Goal: Transaction & Acquisition: Purchase product/service

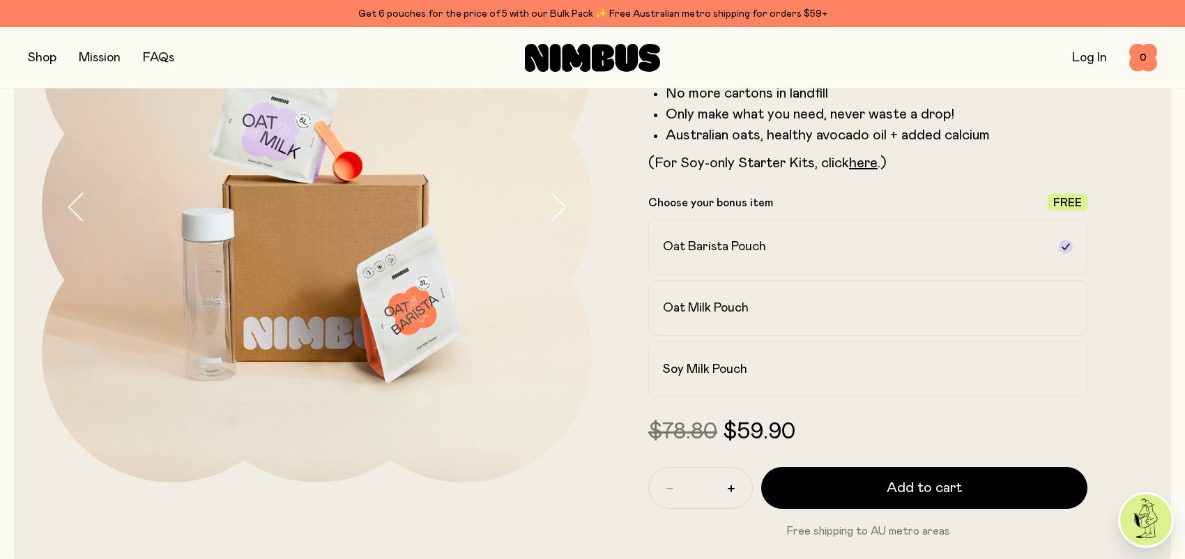
scroll to position [209, 0]
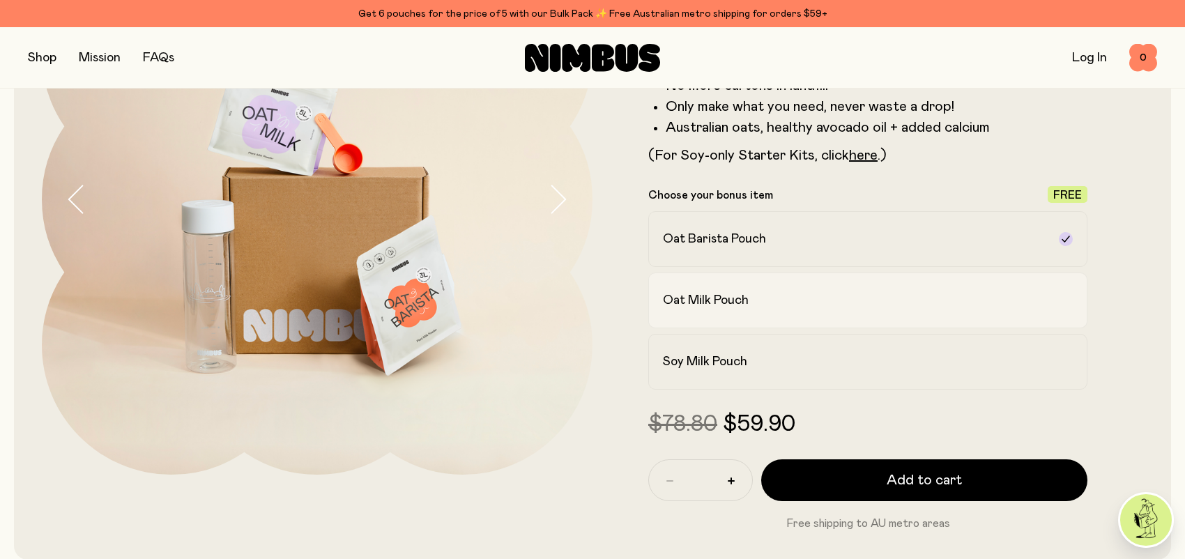
click at [1045, 309] on label "Oat Milk Pouch" at bounding box center [867, 301] width 439 height 56
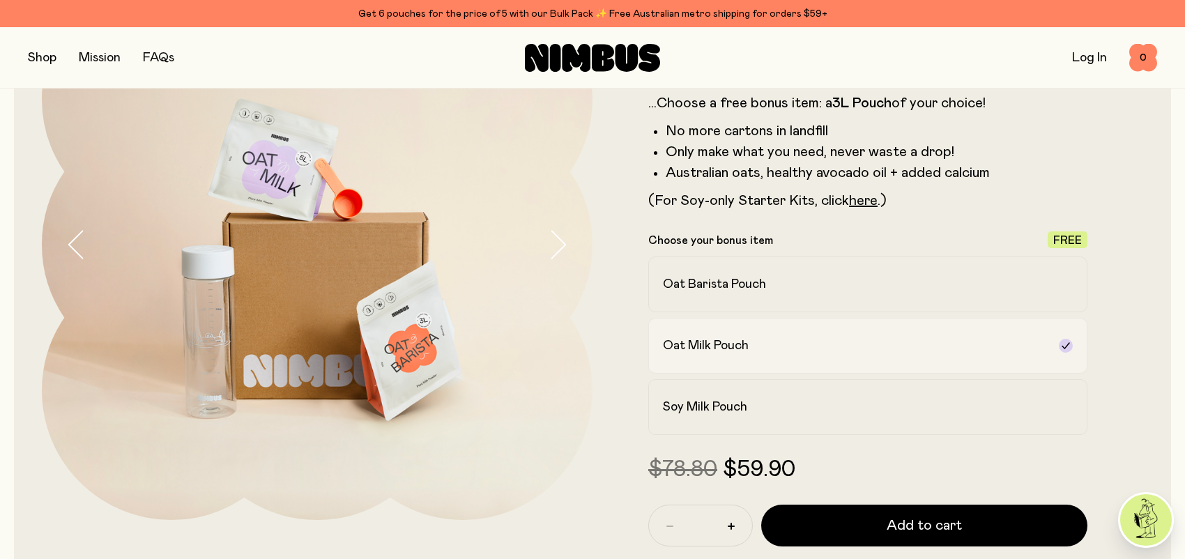
scroll to position [139, 0]
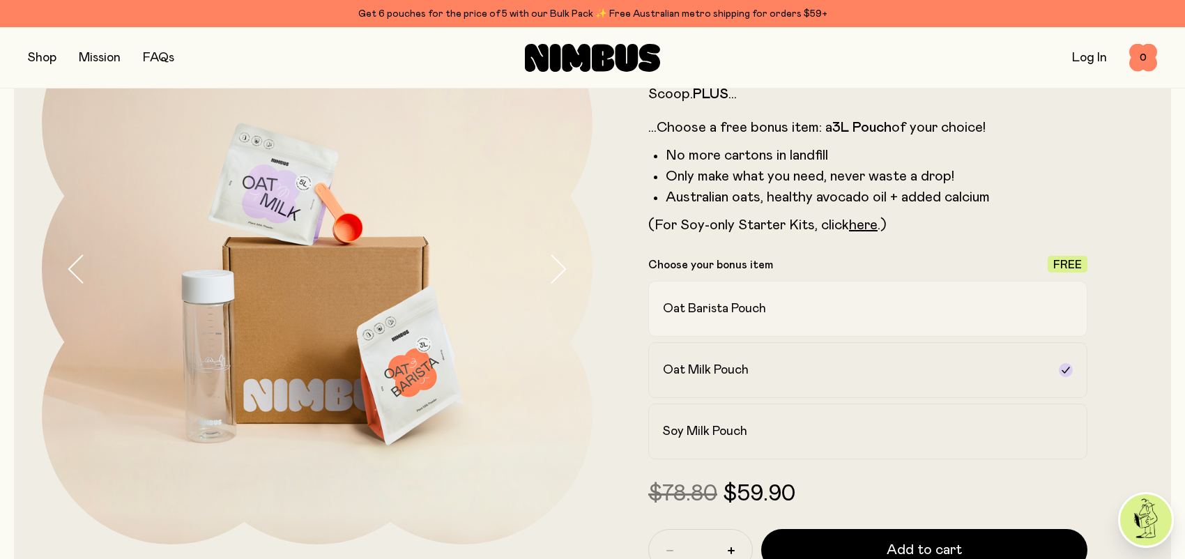
click at [1001, 303] on div "Oat Barista Pouch" at bounding box center [855, 308] width 385 height 17
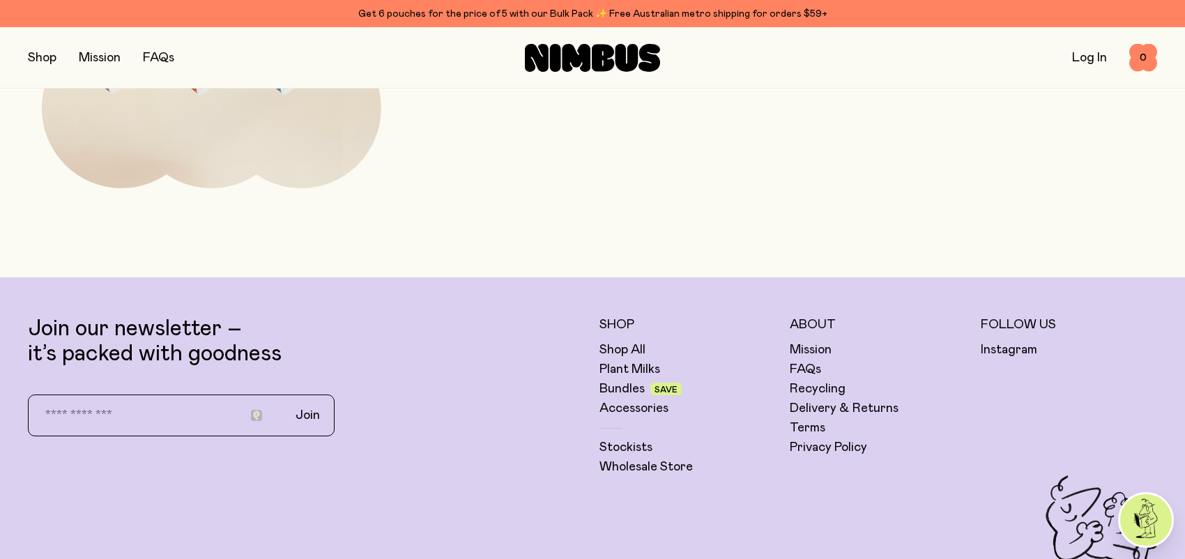
scroll to position [4935, 0]
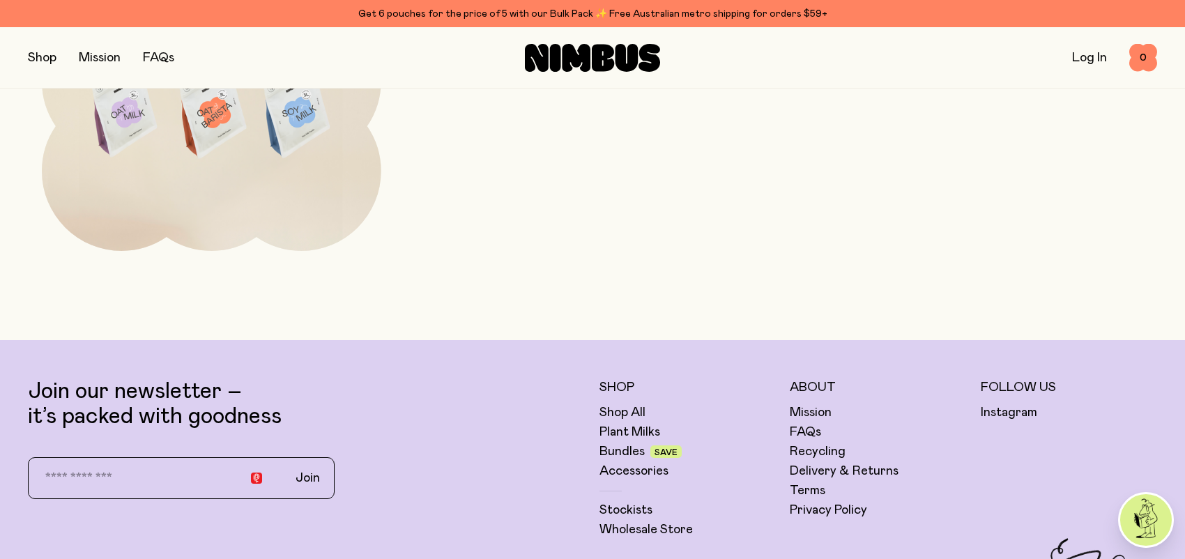
click at [110, 476] on input "email" at bounding box center [153, 478] width 245 height 29
type input "**********"
drag, startPoint x: 307, startPoint y: 457, endPoint x: 315, endPoint y: 457, distance: 8.4
click at [307, 470] on span "Join" at bounding box center [308, 478] width 24 height 17
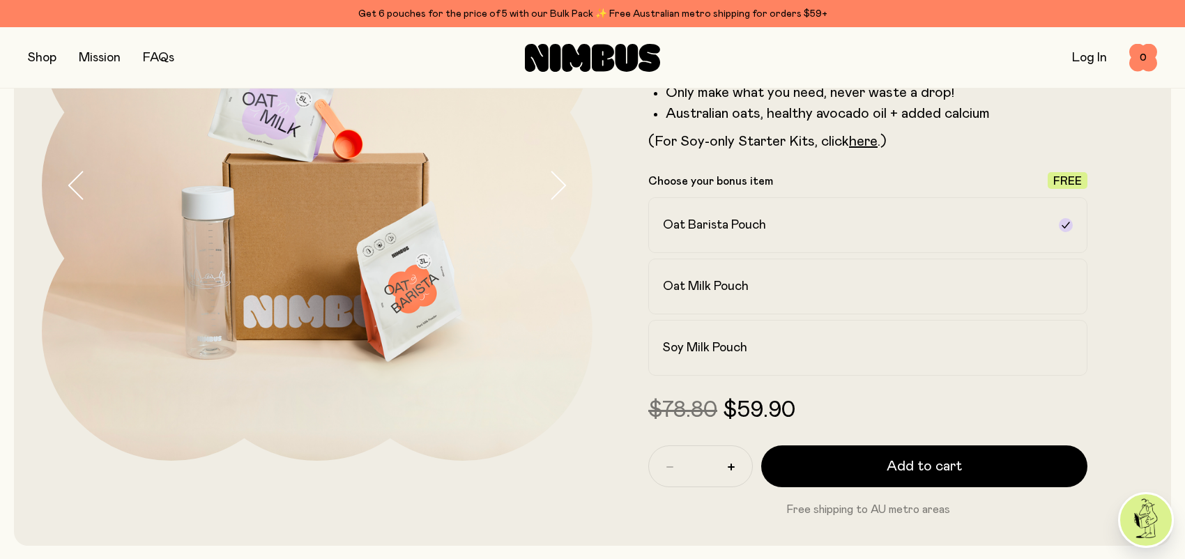
scroll to position [404, 0]
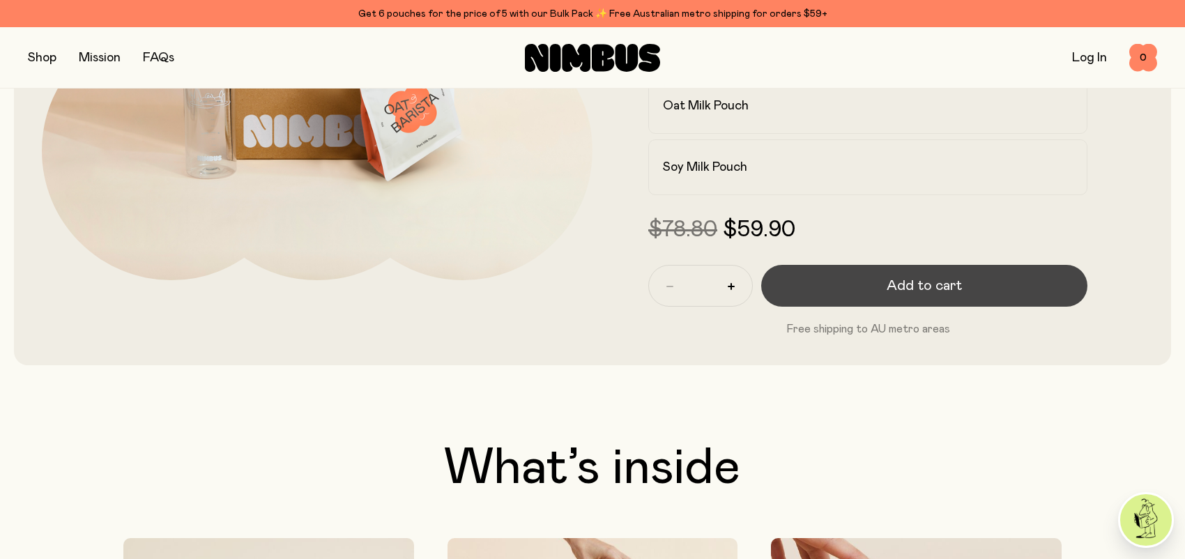
click at [926, 293] on span "Add to cart" at bounding box center [924, 286] width 75 height 20
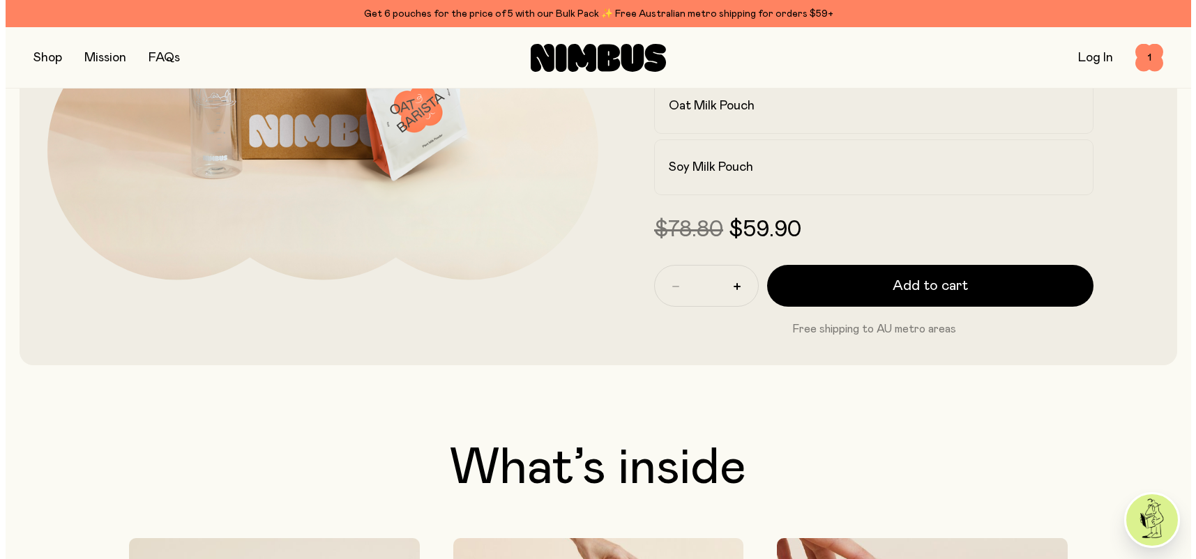
scroll to position [0, 0]
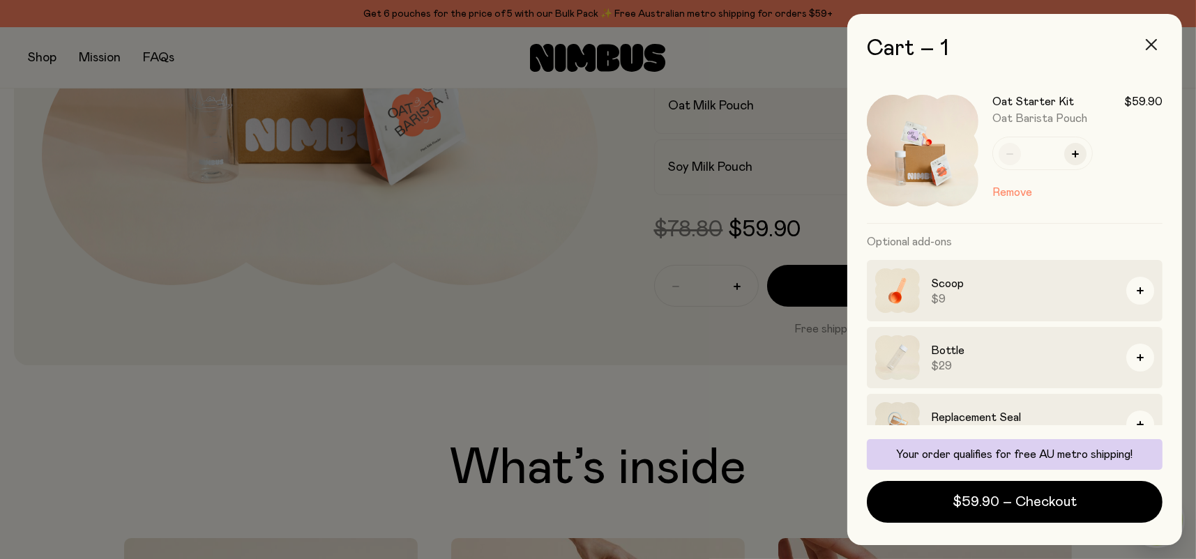
click at [1148, 45] on icon "button" at bounding box center [1151, 44] width 11 height 11
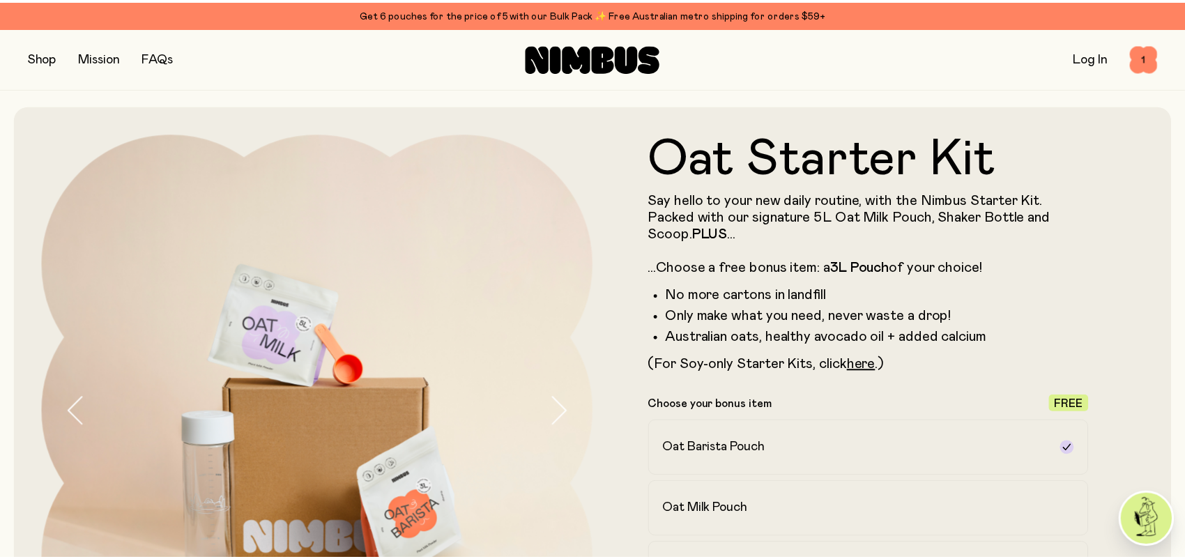
scroll to position [404, 0]
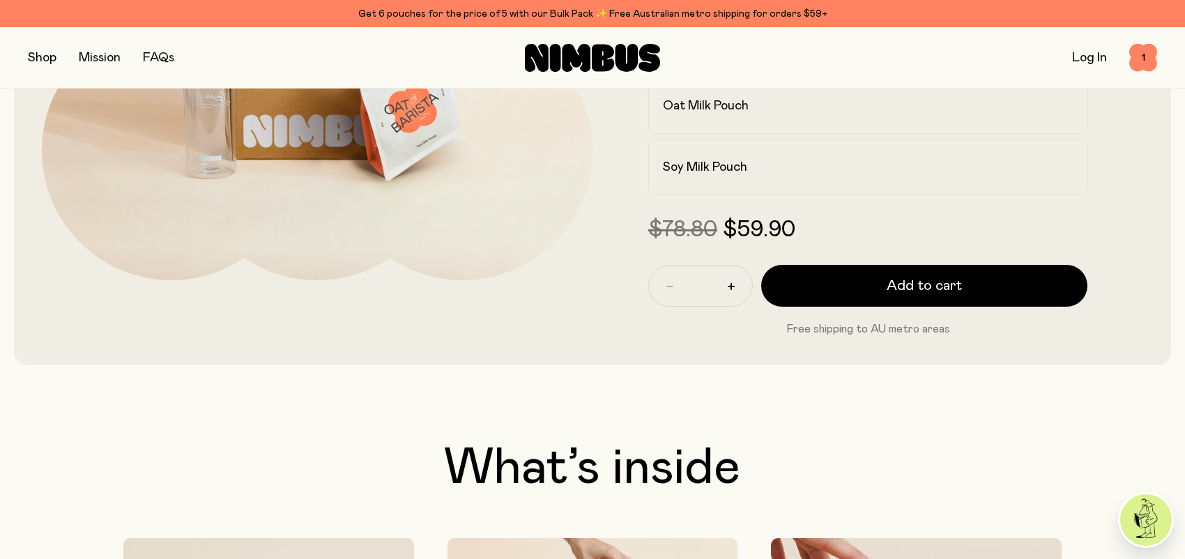
click at [43, 56] on button "button" at bounding box center [42, 58] width 29 height 20
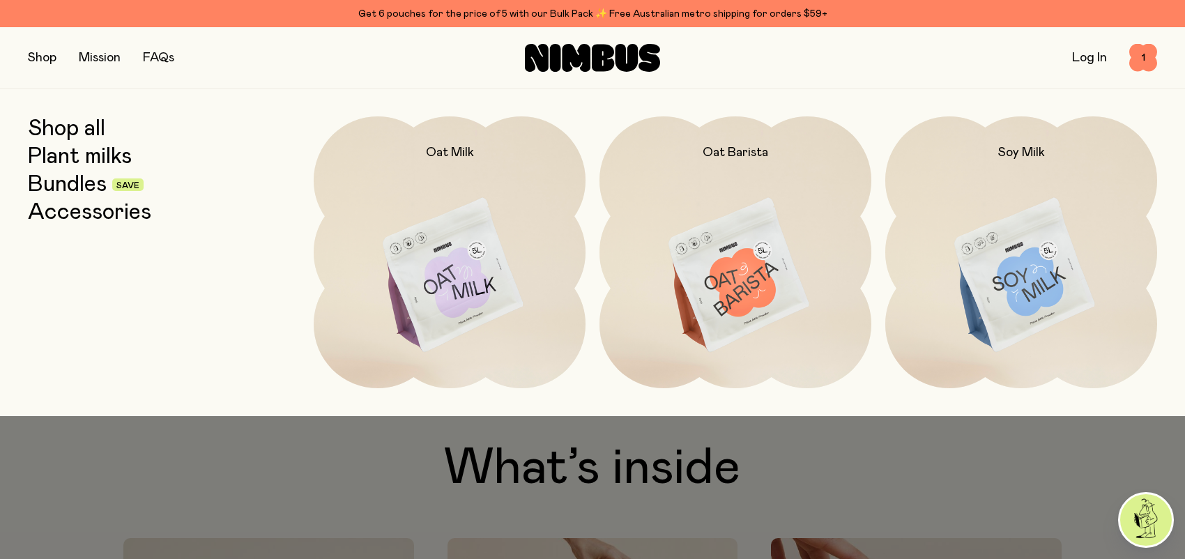
scroll to position [473, 0]
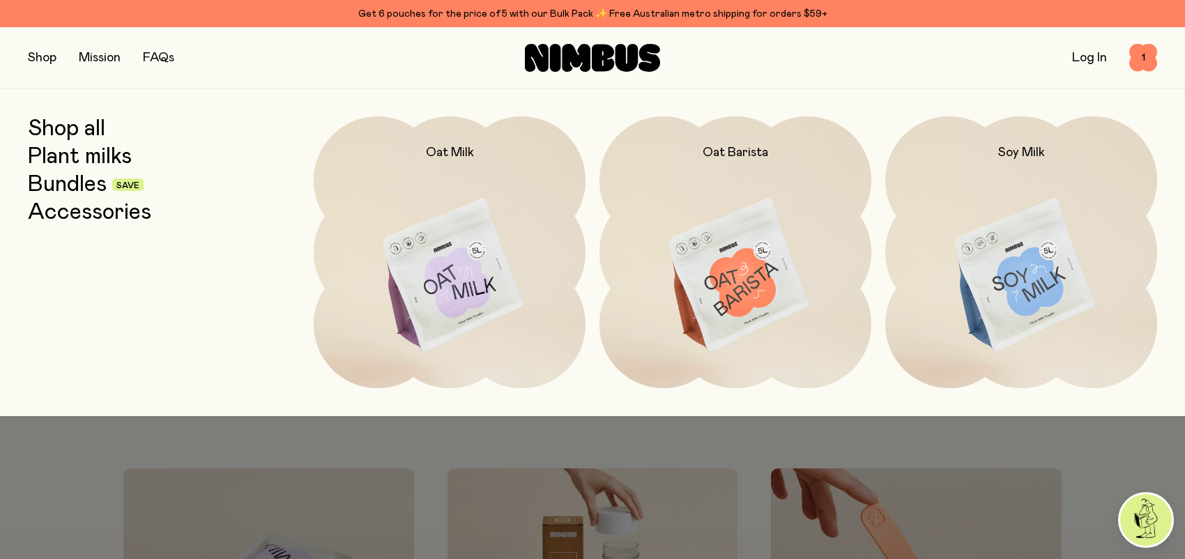
click at [1098, 455] on div at bounding box center [592, 446] width 1185 height 61
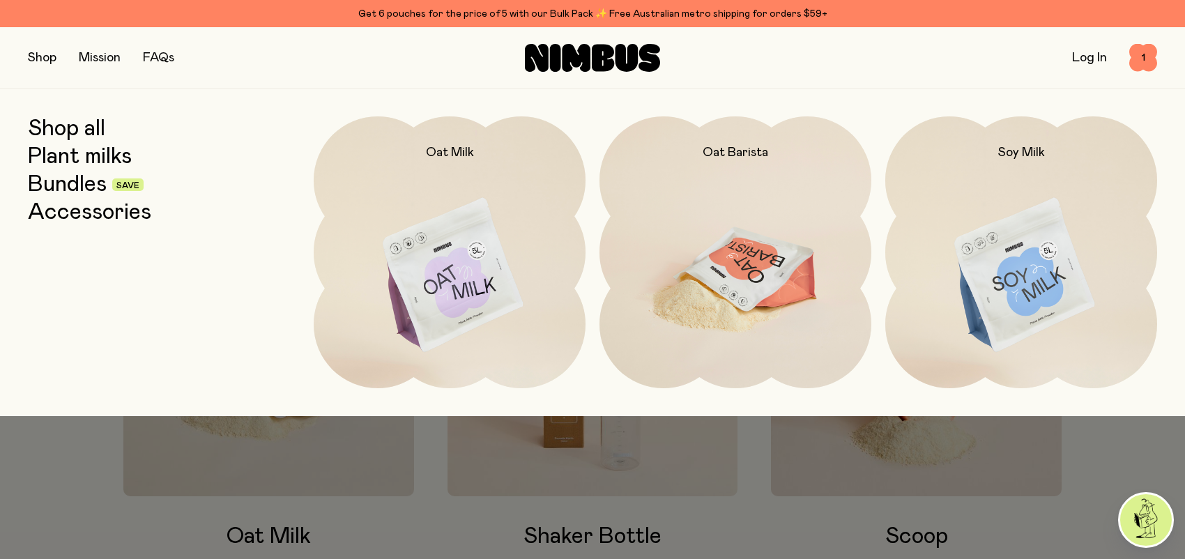
scroll to position [683, 0]
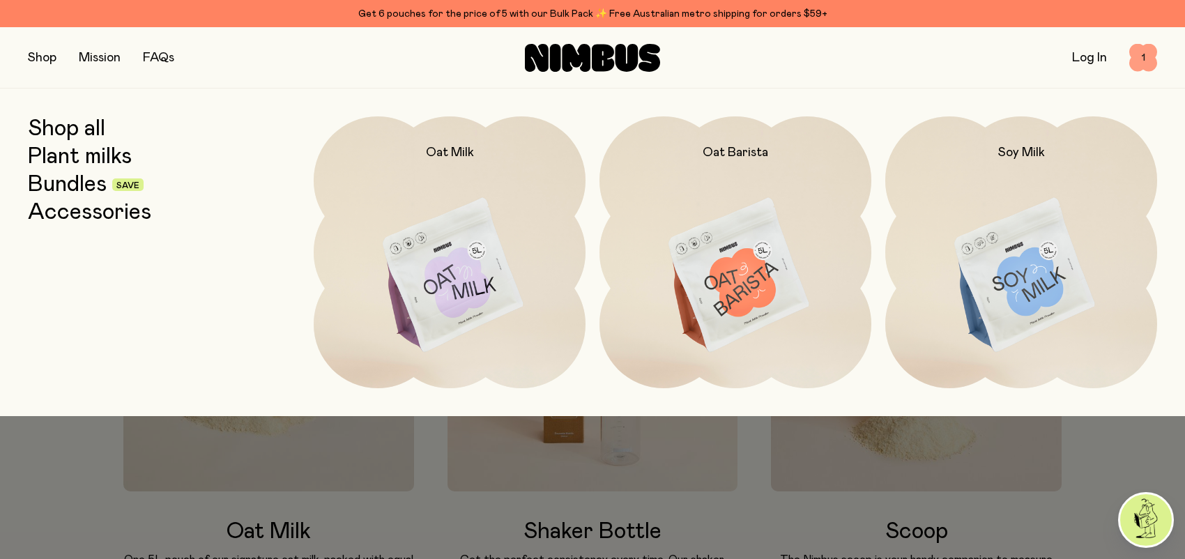
click at [1141, 52] on span "1" at bounding box center [1143, 58] width 28 height 28
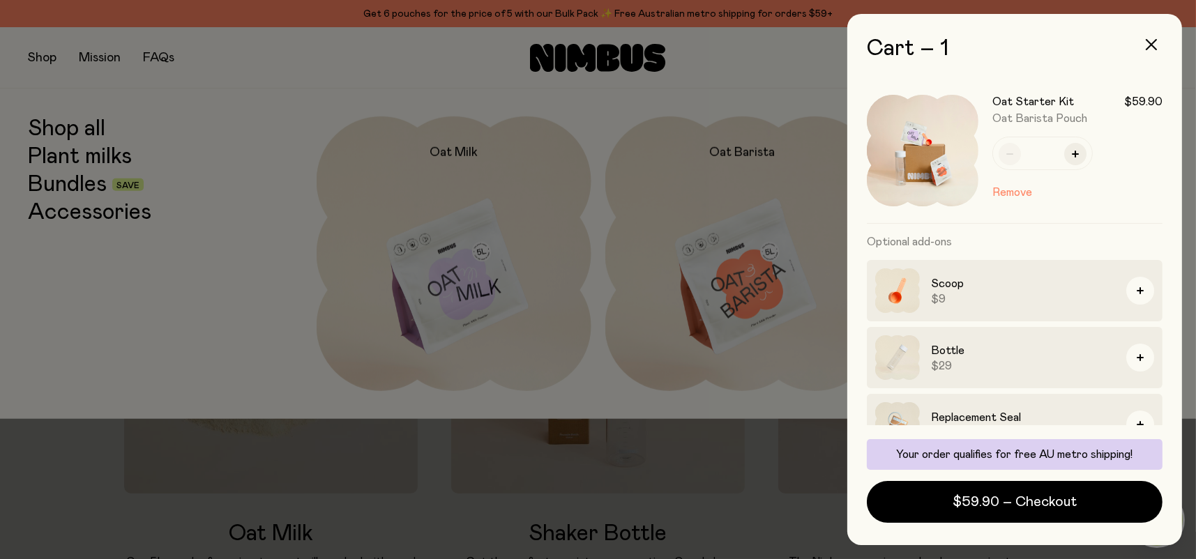
scroll to position [29, 0]
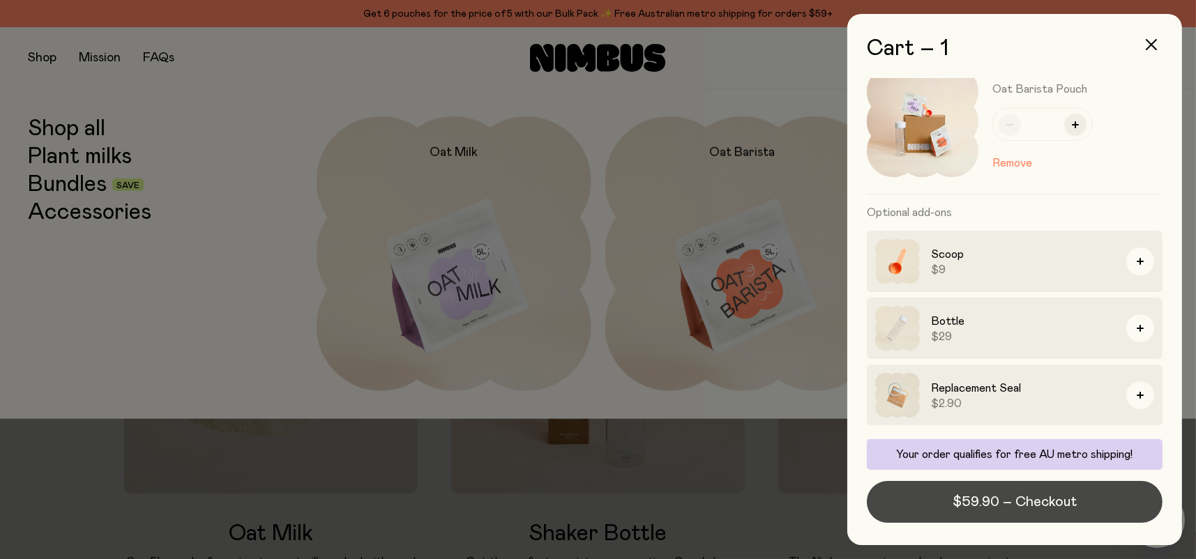
click at [1021, 504] on span "$59.90 – Checkout" at bounding box center [1014, 502] width 124 height 20
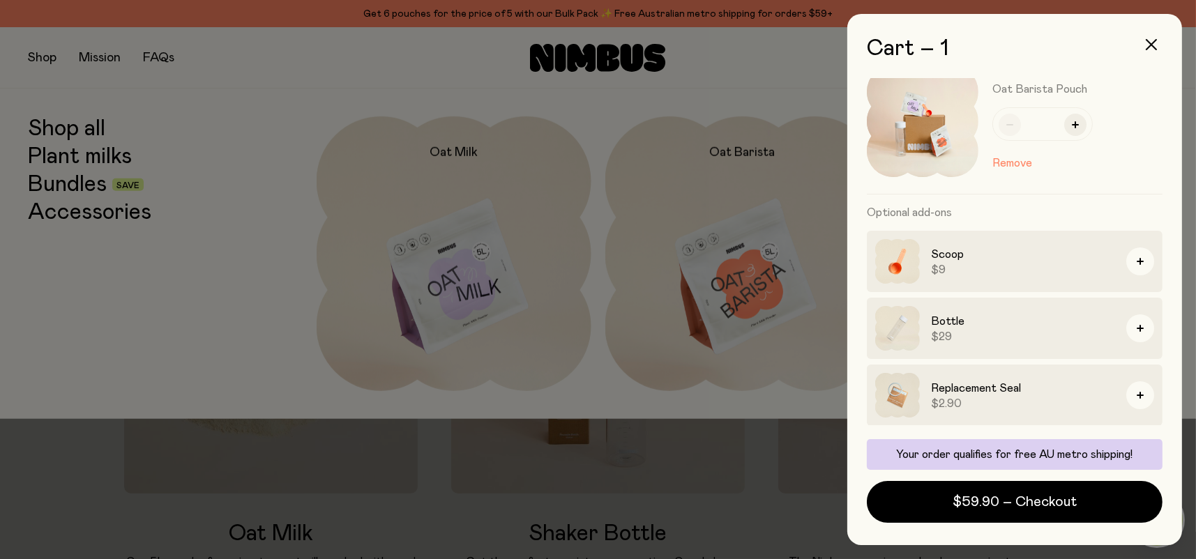
drag, startPoint x: 1148, startPoint y: 43, endPoint x: 1134, endPoint y: 34, distance: 16.6
click at [1149, 42] on icon "button" at bounding box center [1151, 44] width 11 height 11
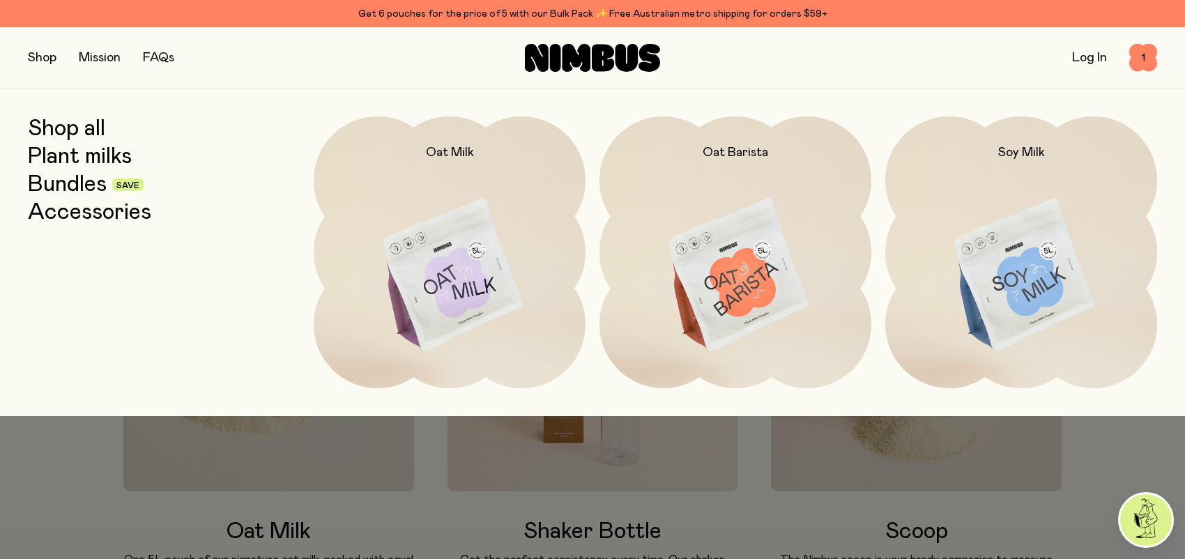
scroll to position [334, 0]
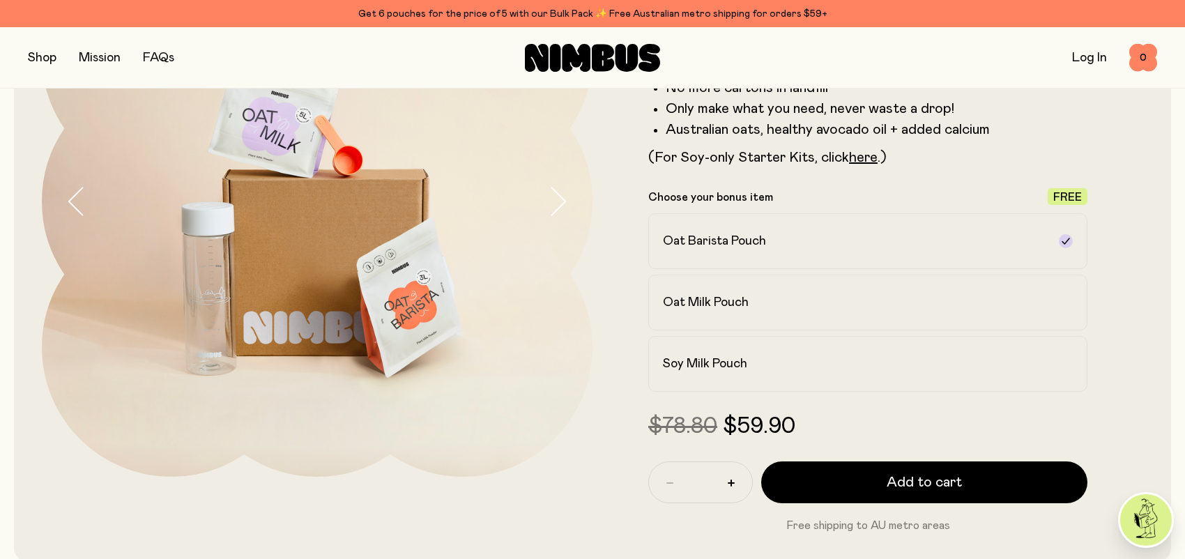
scroll to position [208, 0]
